Goal: Transaction & Acquisition: Purchase product/service

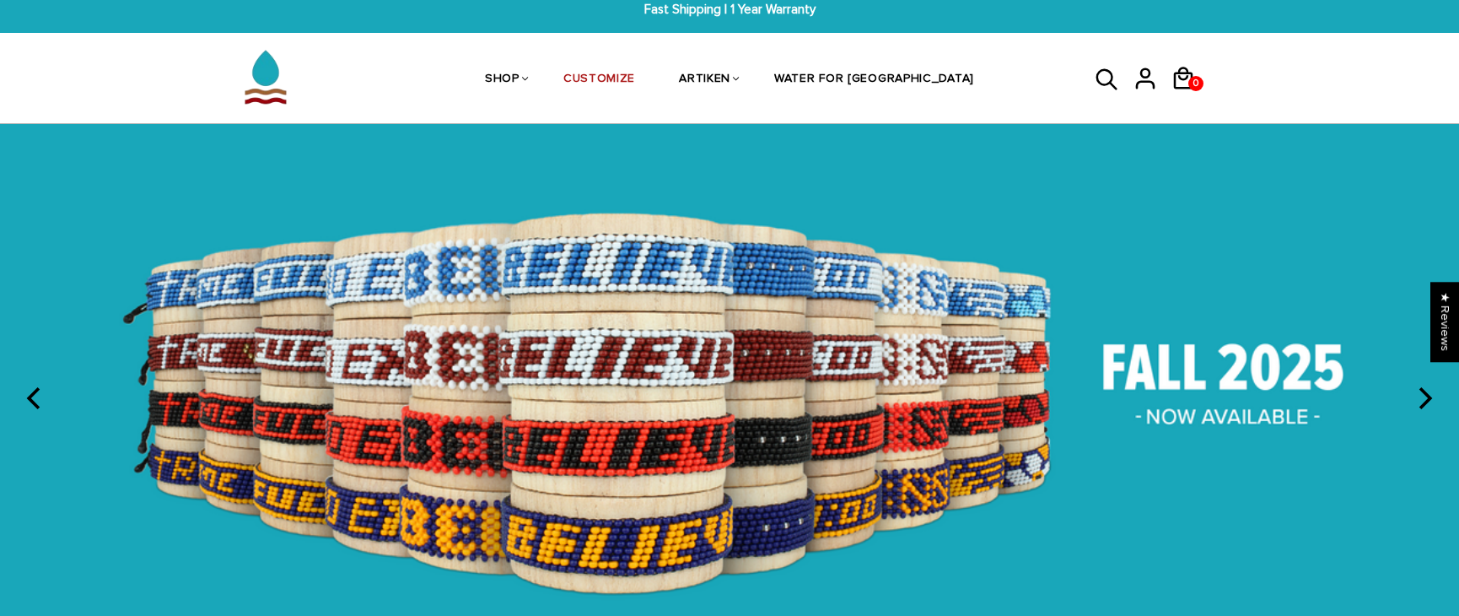
scroll to position [17, 0]
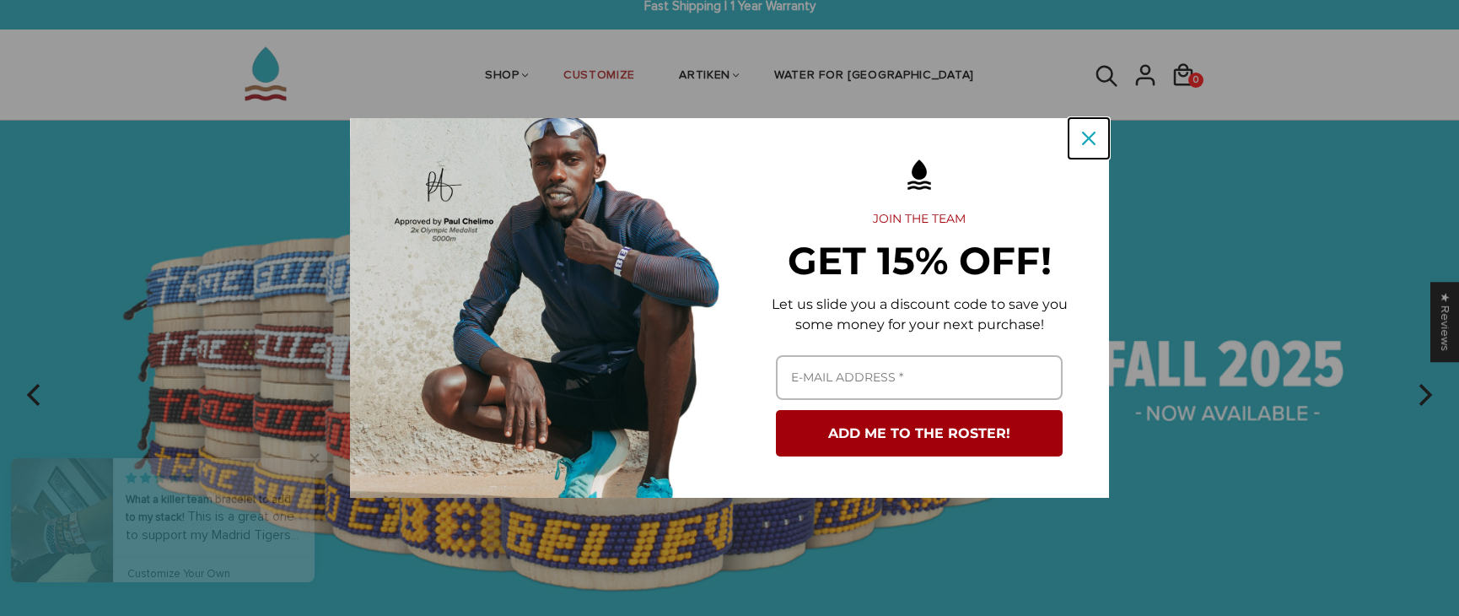
click at [1094, 141] on icon "close icon" at bounding box center [1088, 138] width 13 height 13
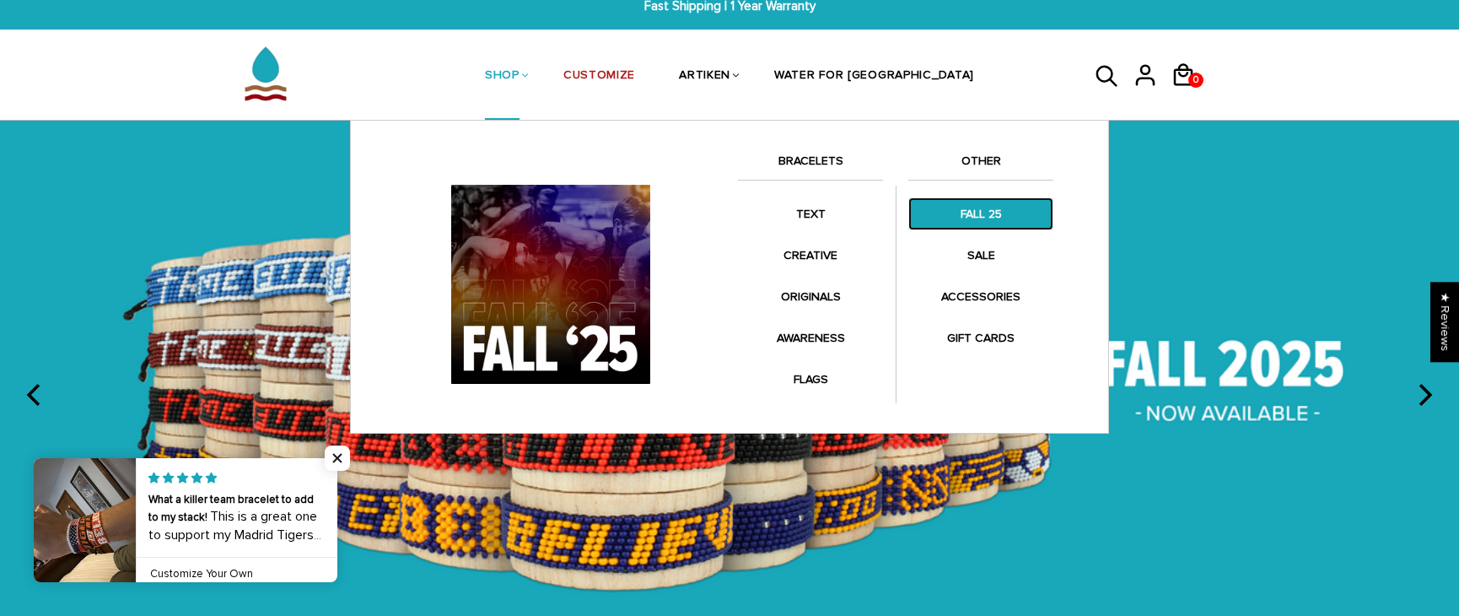
click at [986, 223] on link "FALL 25" at bounding box center [980, 213] width 145 height 33
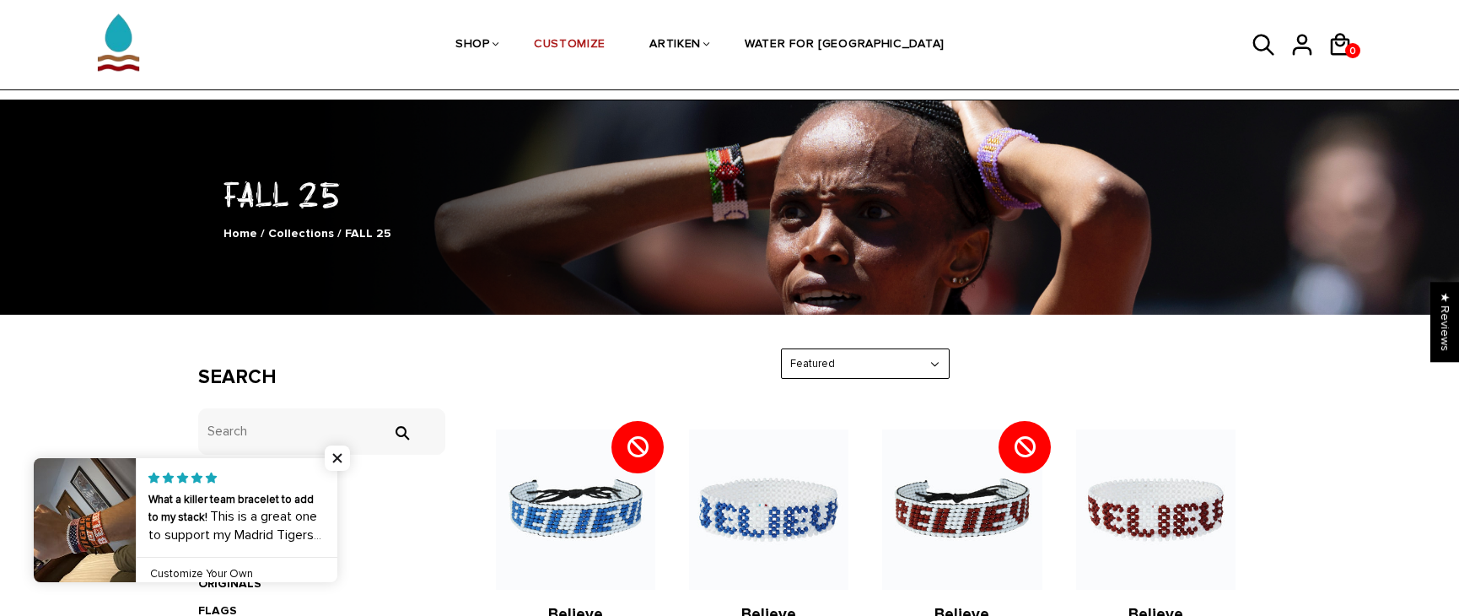
scroll to position [299, 0]
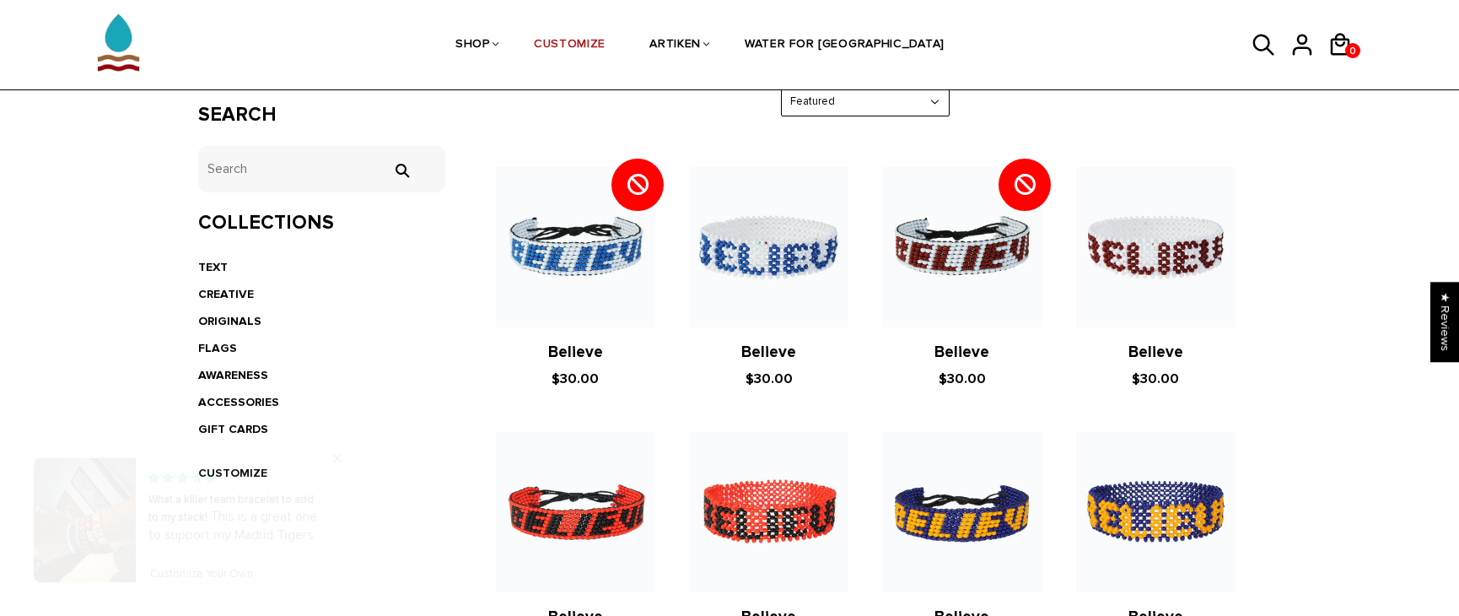
click at [338, 451] on span "Close popup widget" at bounding box center [337, 457] width 25 height 25
click at [240, 301] on li "CREATIVE" at bounding box center [321, 294] width 247 height 27
click at [240, 293] on link "CREATIVE" at bounding box center [226, 294] width 56 height 14
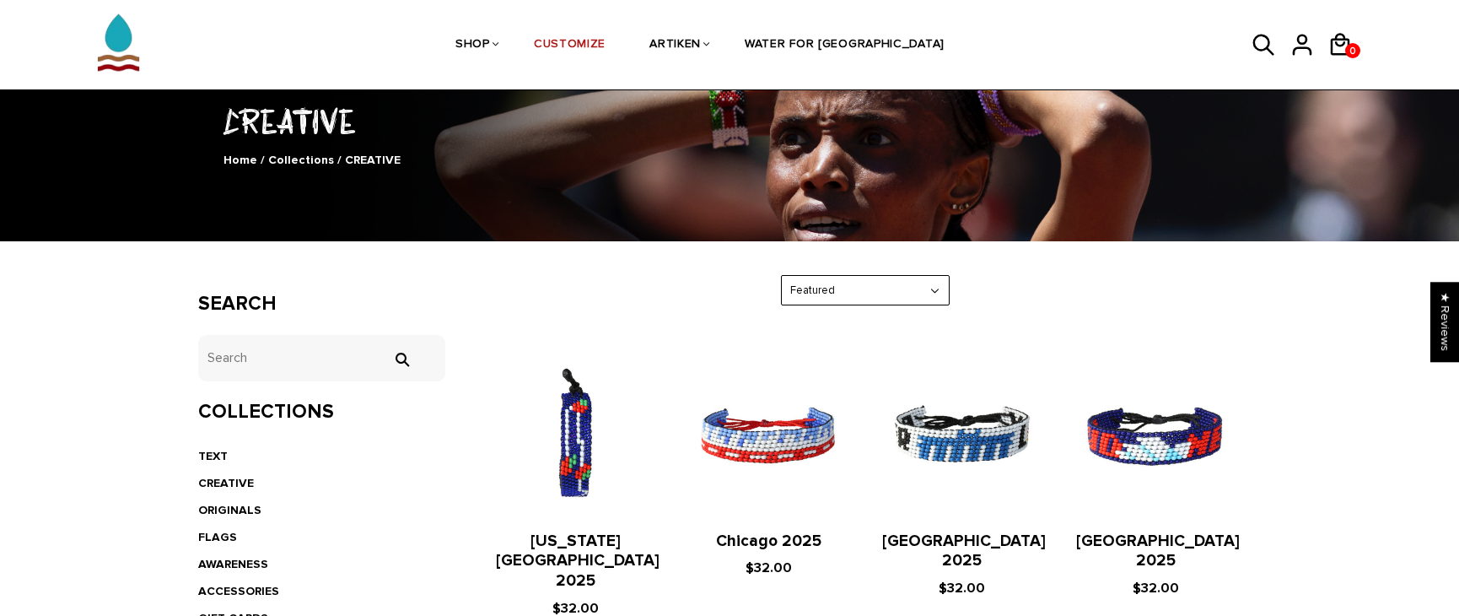
scroll to position [299, 0]
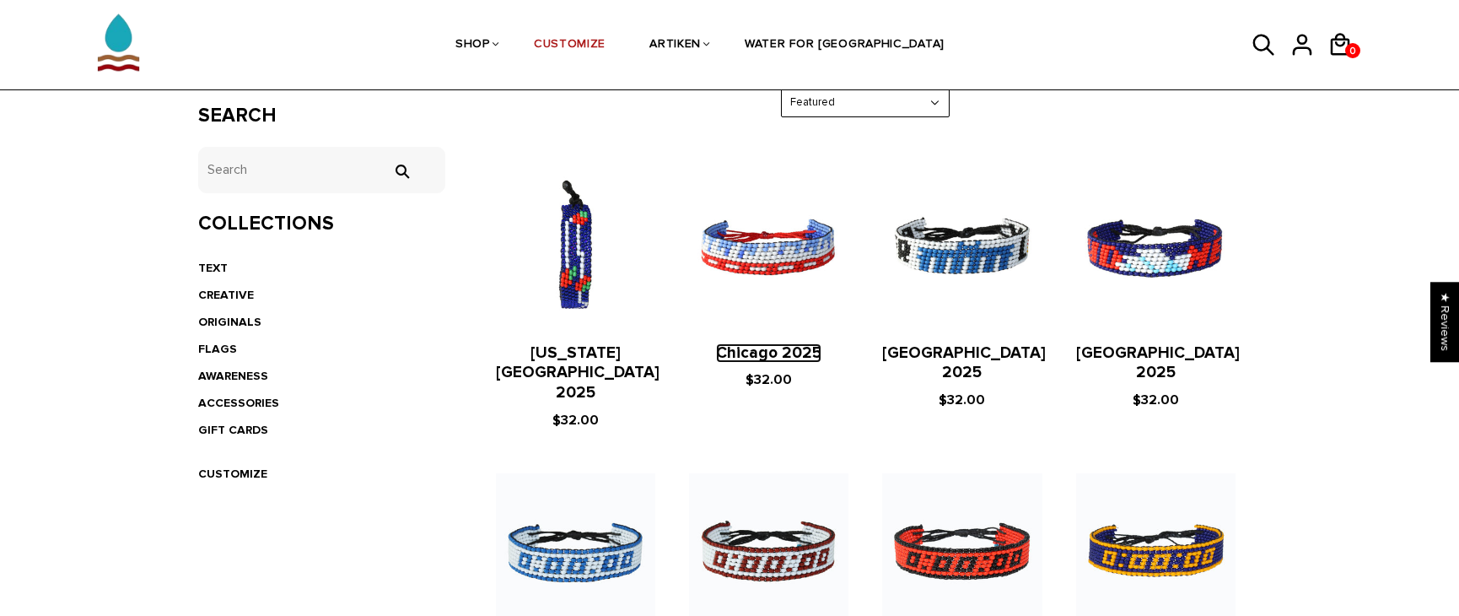
click at [766, 354] on link "Chicago 2025" at bounding box center [768, 352] width 105 height 19
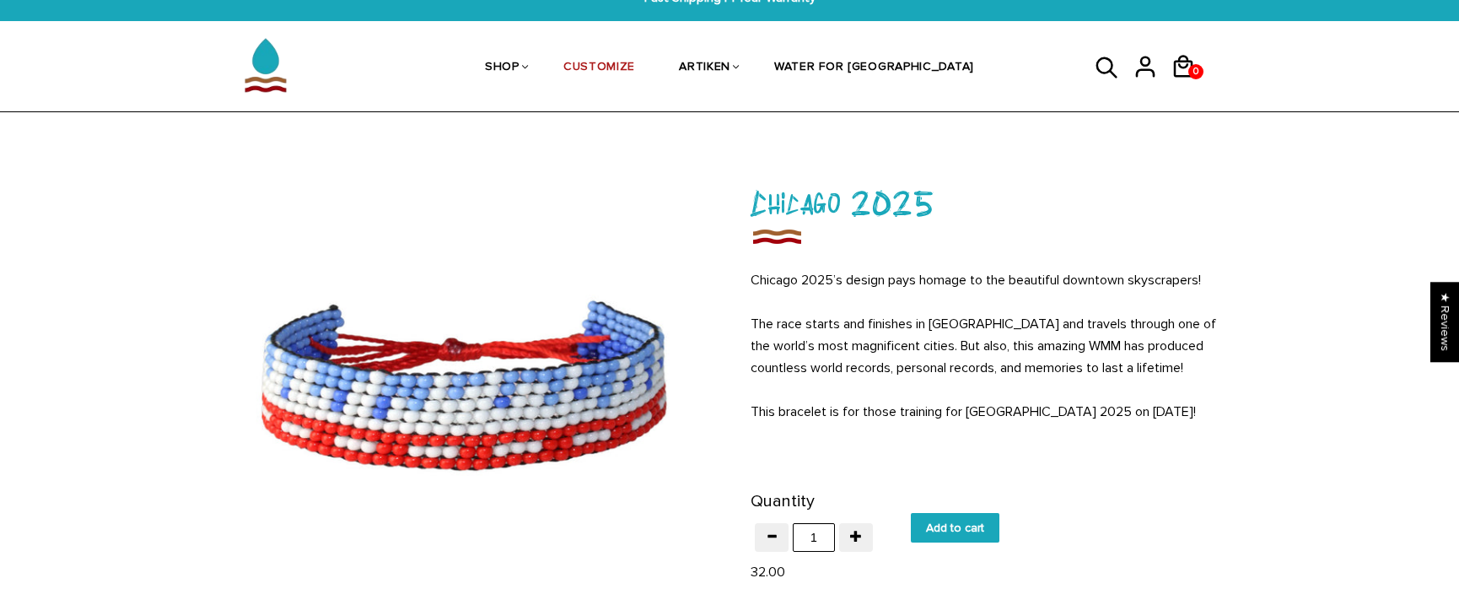
scroll to position [47, 0]
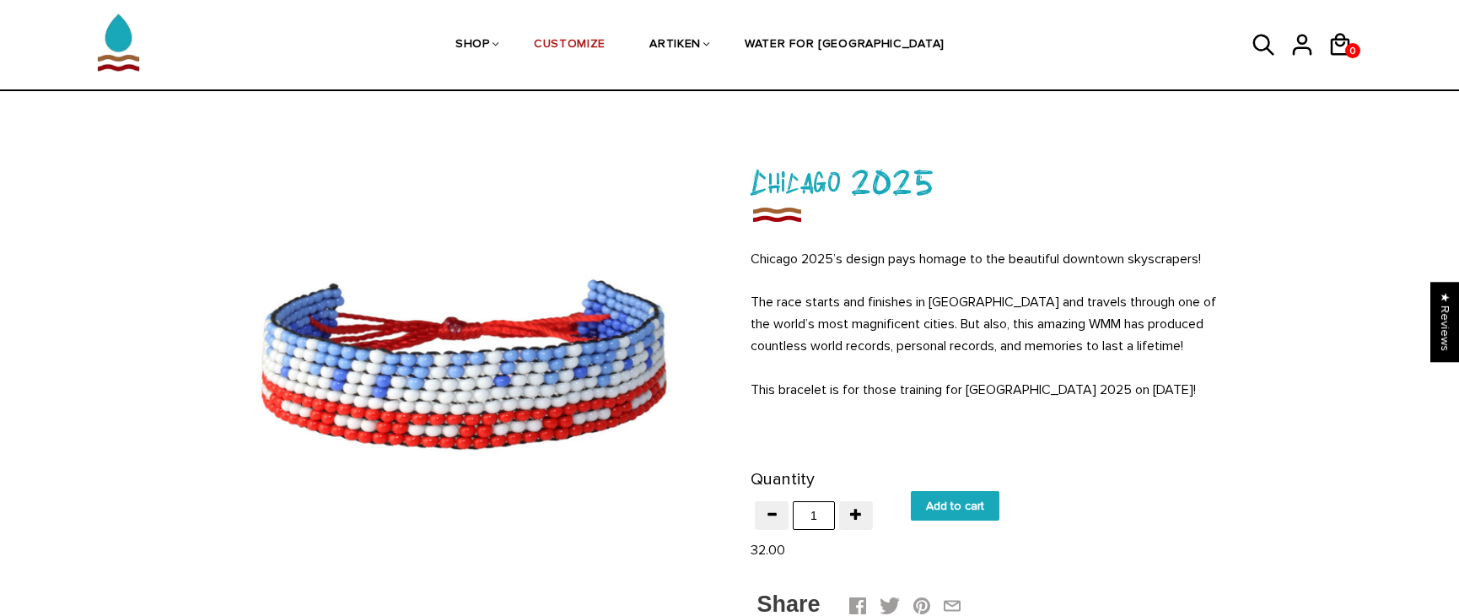
click at [970, 509] on input "Add to cart" at bounding box center [955, 506] width 89 height 30
type input "Add to cart"
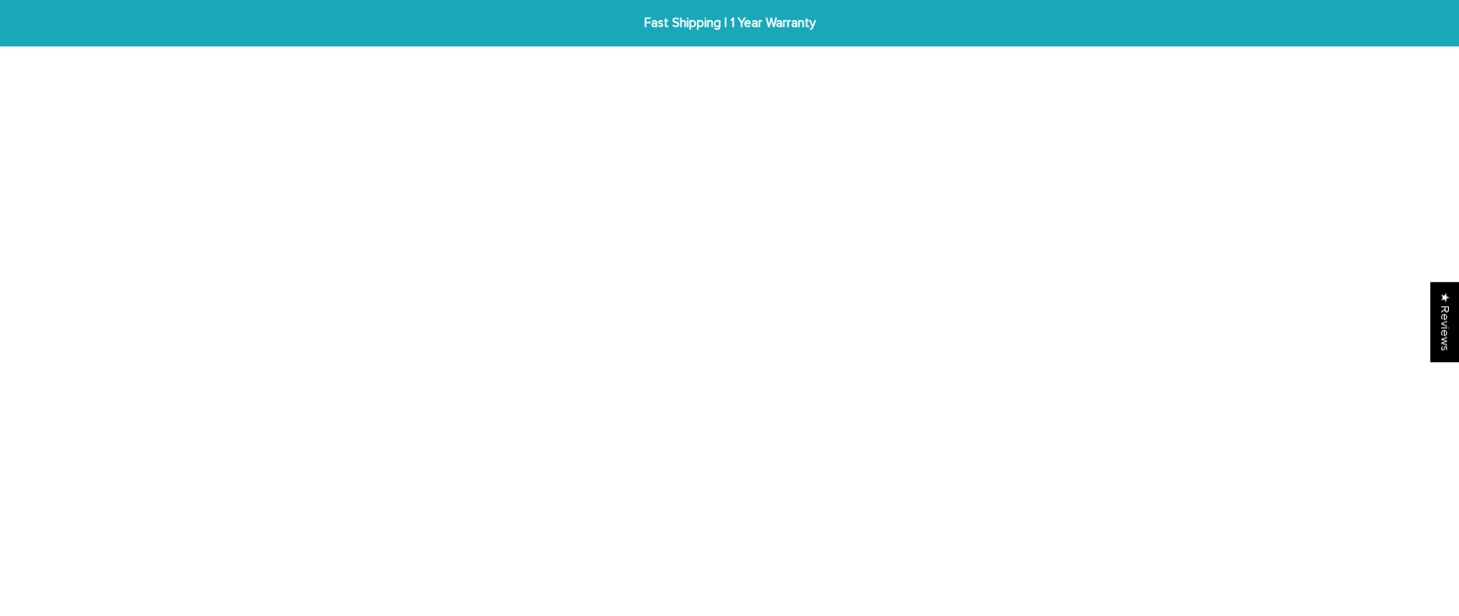
scroll to position [47, 0]
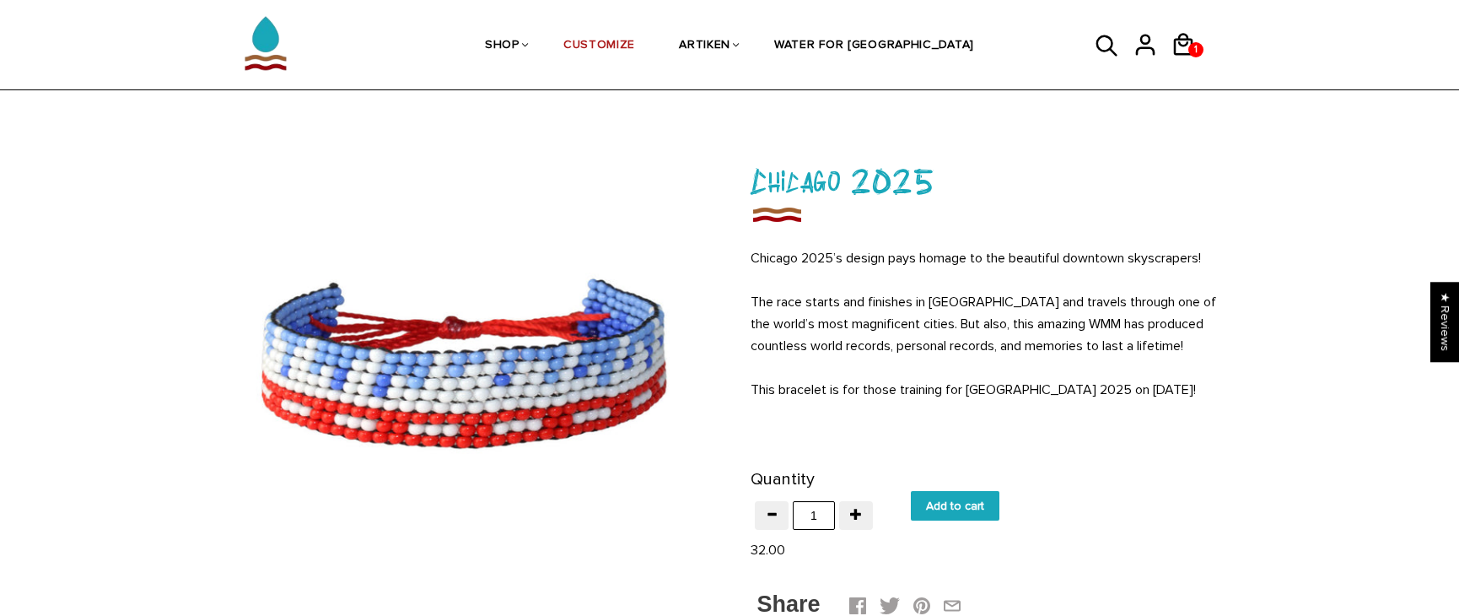
click at [979, 519] on input "Add to cart" at bounding box center [955, 506] width 89 height 30
type input "Add to cart"
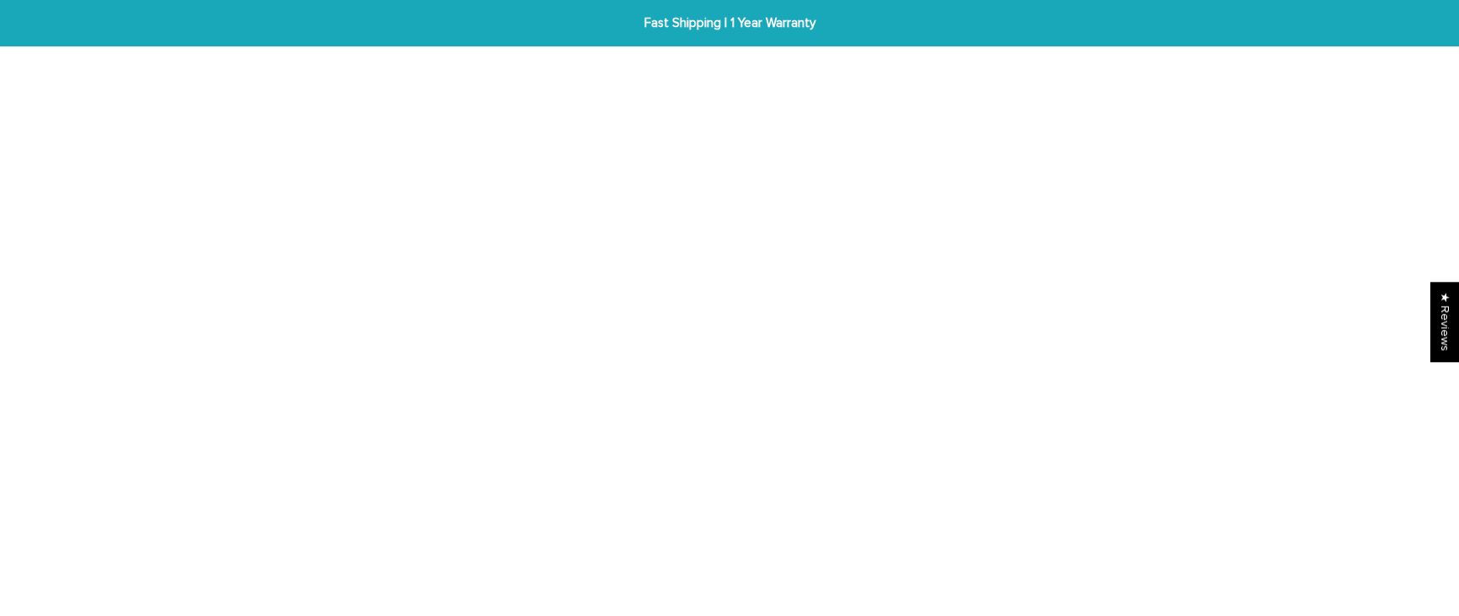
scroll to position [47, 0]
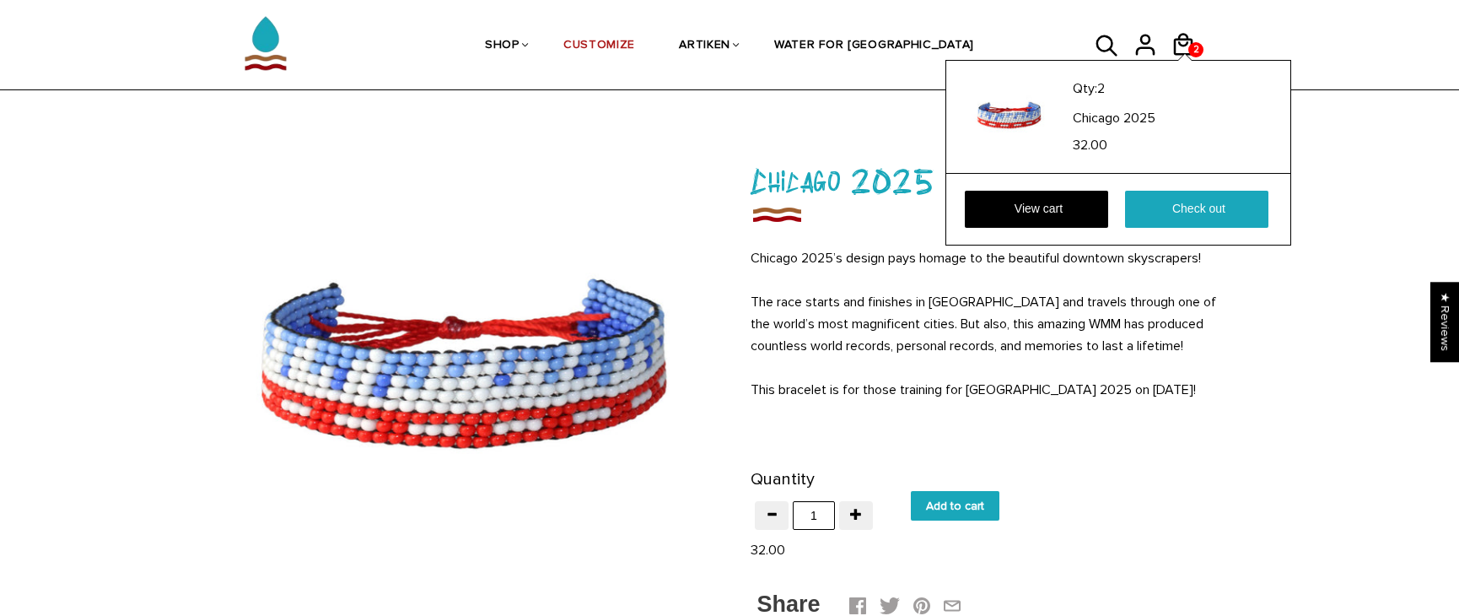
click at [1184, 60] on div "Qty: 2 Chicago 2025 32.00 View cart Check out" at bounding box center [1118, 153] width 346 height 186
click at [1038, 206] on link "View cart" at bounding box center [1036, 209] width 143 height 37
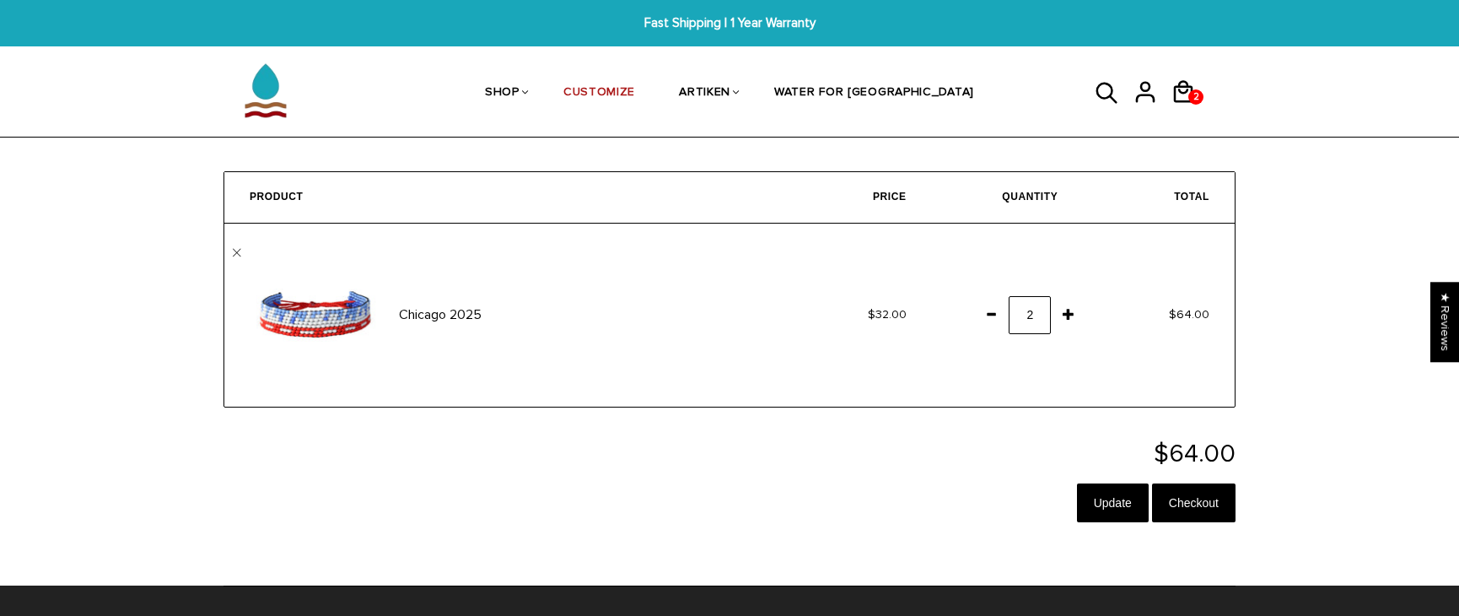
click at [994, 312] on span at bounding box center [991, 314] width 29 height 30
click at [1208, 501] on input "Checkout" at bounding box center [1193, 502] width 83 height 39
